Goal: Find specific page/section: Find specific page/section

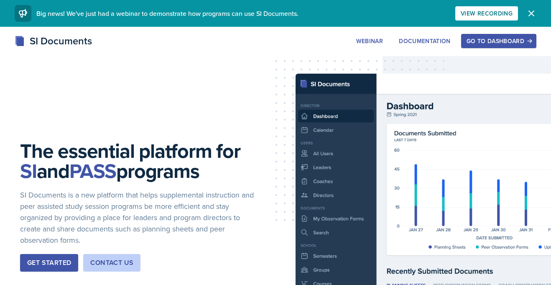
click at [482, 41] on div "Go to Dashboard" at bounding box center [499, 41] width 64 height 7
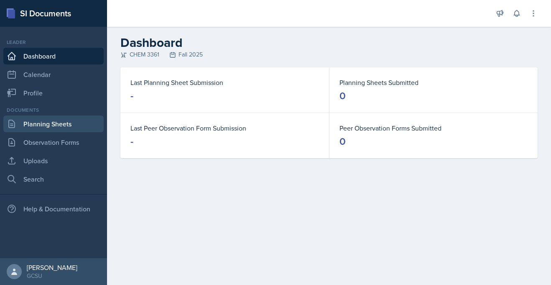
click at [37, 126] on link "Planning Sheets" at bounding box center [53, 123] width 100 height 17
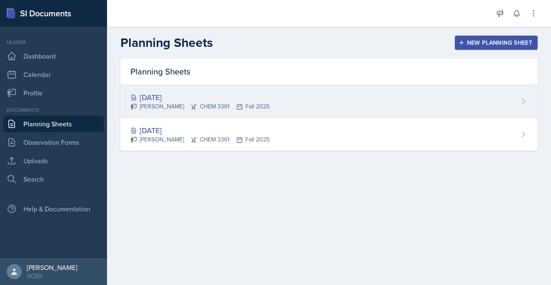
click at [154, 102] on div "[PERSON_NAME] CHEM 3361 Fall 2025" at bounding box center [200, 106] width 139 height 9
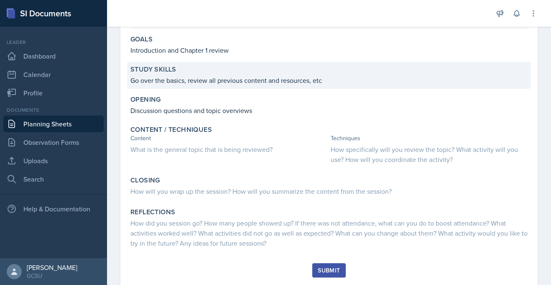
scroll to position [97, 0]
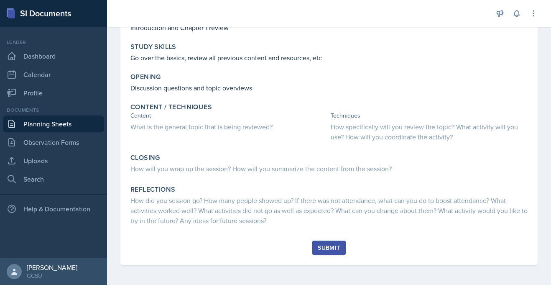
click at [51, 127] on link "Planning Sheets" at bounding box center [53, 123] width 100 height 17
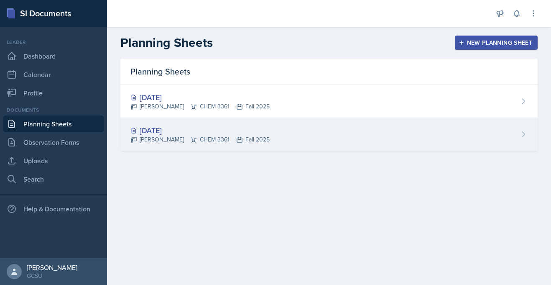
click at [225, 130] on div "[DATE]" at bounding box center [200, 130] width 139 height 11
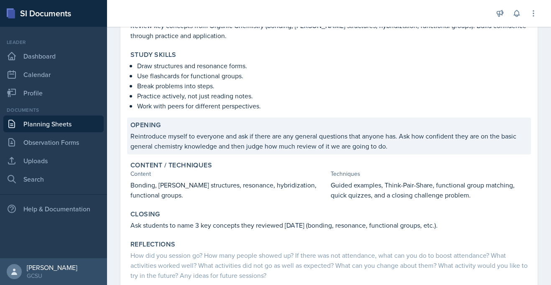
scroll to position [97, 0]
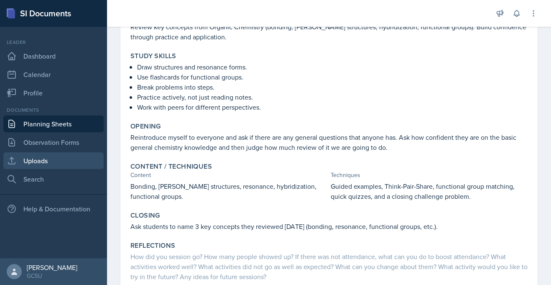
click at [54, 159] on link "Uploads" at bounding box center [53, 160] width 100 height 17
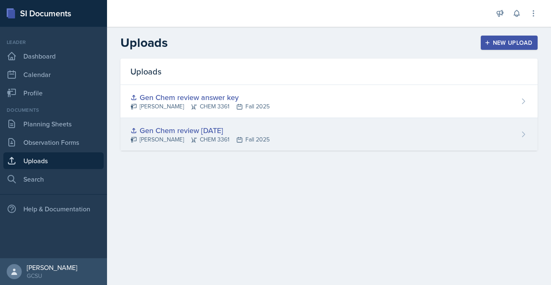
click at [197, 132] on div "Gen Chem review [DATE]" at bounding box center [200, 130] width 139 height 11
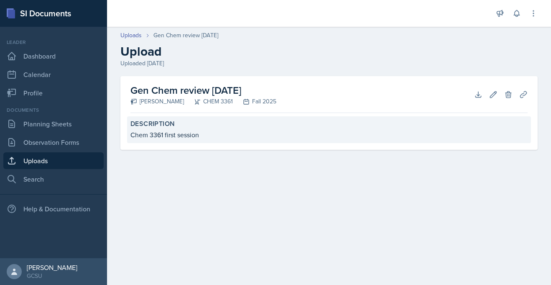
click at [162, 125] on label "Description" at bounding box center [329, 124] width 397 height 8
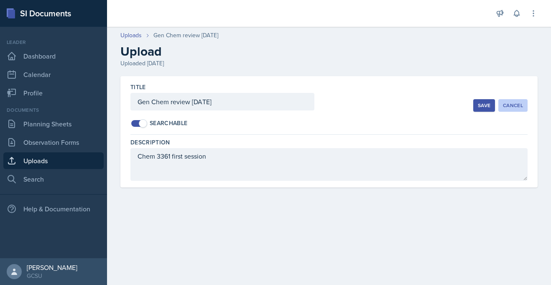
click at [510, 107] on div "Cancel" at bounding box center [513, 105] width 20 height 7
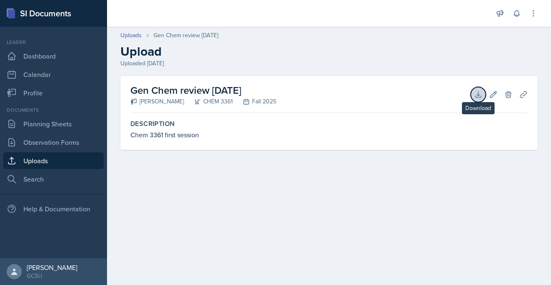
click at [481, 93] on icon at bounding box center [478, 94] width 8 height 8
